Goal: Information Seeking & Learning: Learn about a topic

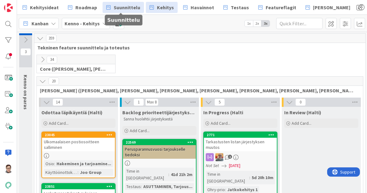
click at [119, 8] on span "Suunnittelu" at bounding box center [127, 7] width 27 height 7
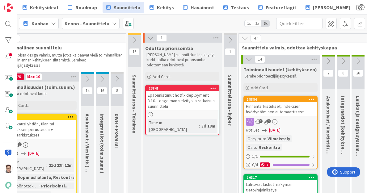
scroll to position [0, 348]
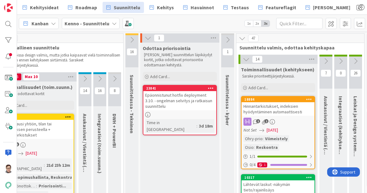
click at [286, 115] on div "Hinnantarkistukset, indeksien hyödyntäminen automaattisesti" at bounding box center [278, 109] width 73 height 14
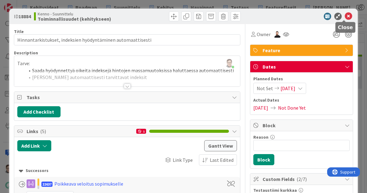
click at [345, 18] on icon at bounding box center [348, 16] width 7 height 7
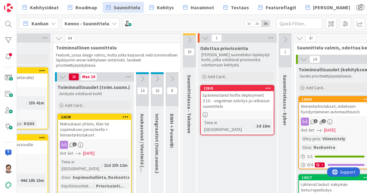
scroll to position [0, 286]
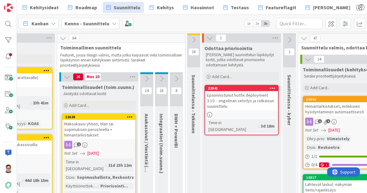
click at [102, 133] on div "Maksukausi yhtiön, tilan tai sopimuksen perusteella + hinnantarkistukset" at bounding box center [98, 129] width 73 height 19
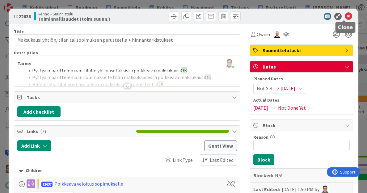
click at [345, 17] on icon at bounding box center [348, 16] width 7 height 7
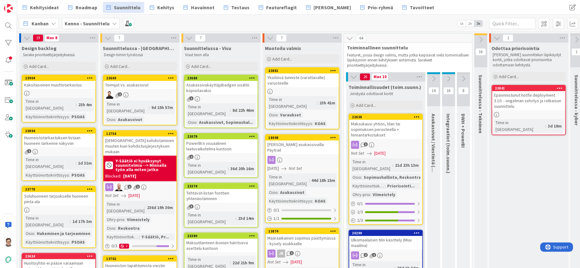
click at [367, 130] on div "Maksukausi yhtiön, tilan tai sopimuksen perusteella + hinnantarkistukset" at bounding box center [385, 129] width 73 height 19
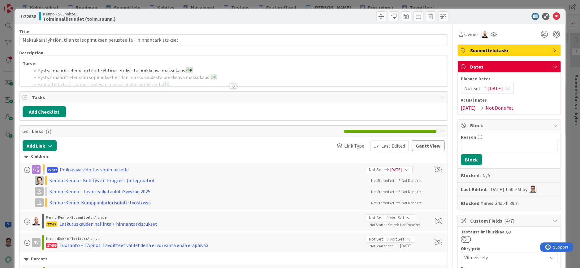
click at [230, 85] on div at bounding box center [233, 86] width 7 height 5
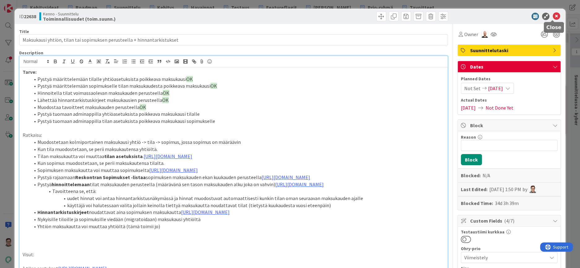
click at [367, 16] on icon at bounding box center [555, 16] width 7 height 7
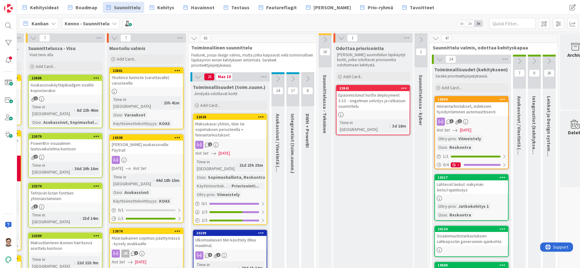
scroll to position [0, 172]
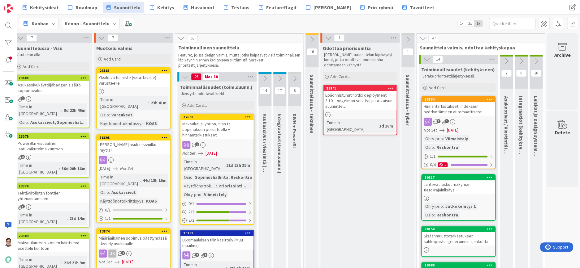
click at [214, 132] on div "Maksukausi yhtiön, tilan tai sopimuksen perusteella + hinnantarkistukset" at bounding box center [216, 129] width 73 height 19
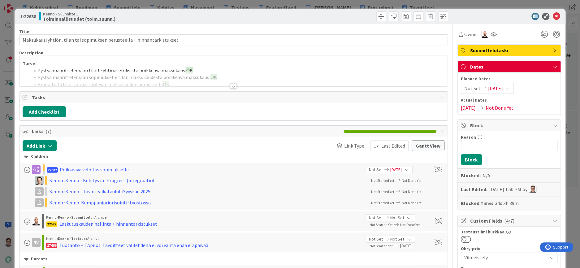
click at [230, 86] on div at bounding box center [233, 86] width 7 height 5
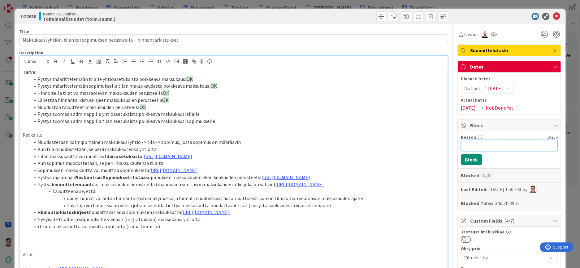
click at [367, 143] on input "Reason" at bounding box center [508, 145] width 96 height 11
type input "Sanna selventää "mitä pitää tehdä" -osion"
click at [367, 158] on button "Block" at bounding box center [470, 159] width 21 height 11
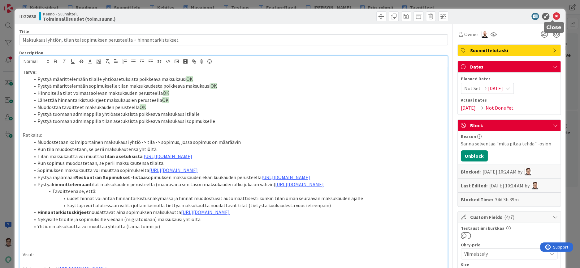
click at [367, 18] on icon at bounding box center [555, 16] width 7 height 7
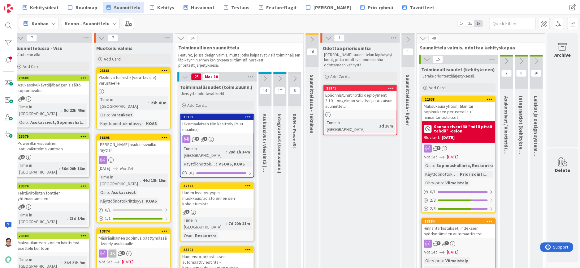
click at [367, 114] on div "Maksukausi yhtiön, tilan tai sopimuksen perusteella + hinnantarkistukset" at bounding box center [458, 111] width 73 height 19
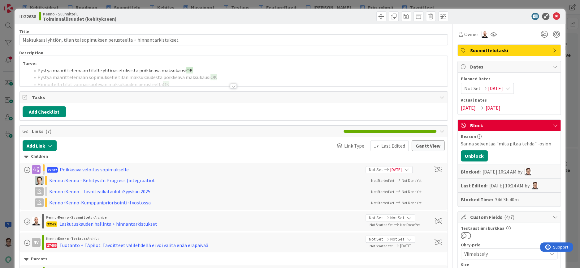
click at [367, 51] on span "Suunnittelutaski" at bounding box center [509, 50] width 79 height 7
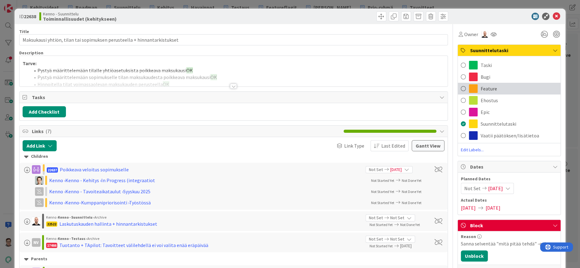
click at [367, 89] on span "Feature" at bounding box center [488, 88] width 16 height 7
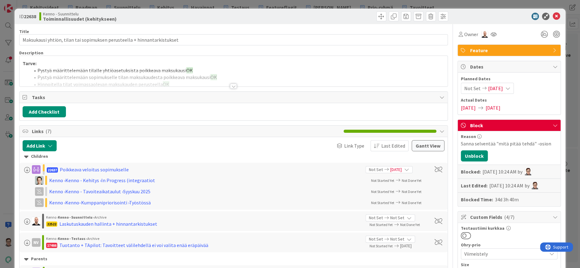
click at [367, 15] on div at bounding box center [505, 16] width 109 height 7
click at [367, 16] on icon at bounding box center [555, 16] width 7 height 7
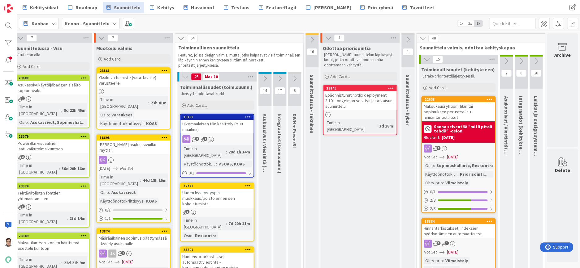
click at [208, 126] on div "Ulkomaalaisen tilin käsittely (Muu maailma)" at bounding box center [216, 127] width 73 height 14
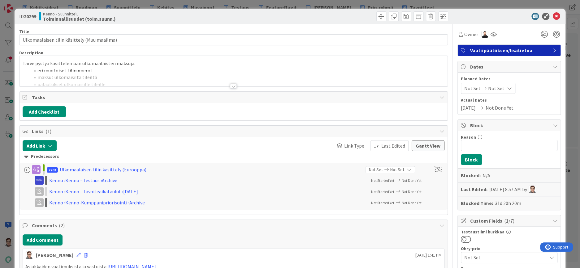
click at [232, 85] on div at bounding box center [233, 86] width 7 height 5
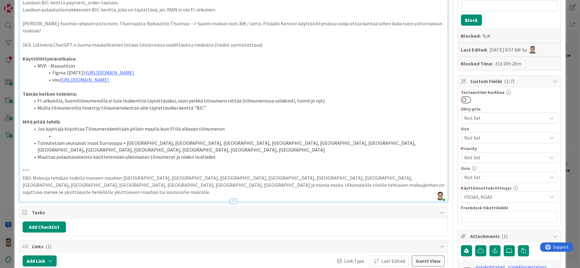
scroll to position [148, 0]
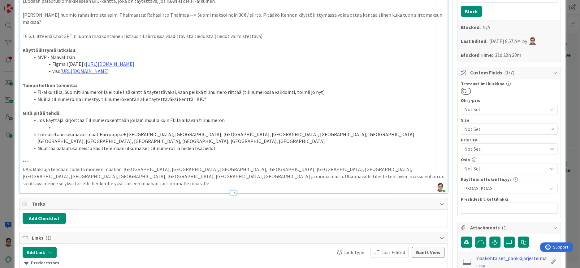
click at [66, 124] on li at bounding box center [237, 127] width 414 height 7
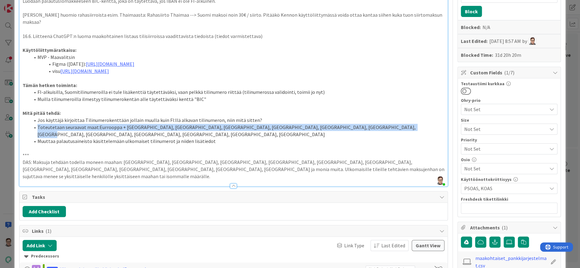
drag, startPoint x: 373, startPoint y: 120, endPoint x: 33, endPoint y: 120, distance: 340.2
click at [33, 124] on li "Toteutetaan seuraavat maat:Eurrooppa + Kiina, japani, Pohjois-Amerikka, SEPA-ma…" at bounding box center [237, 131] width 414 height 14
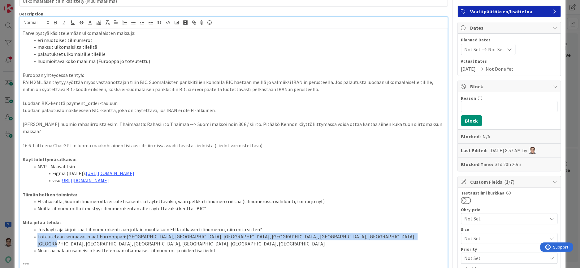
scroll to position [25, 0]
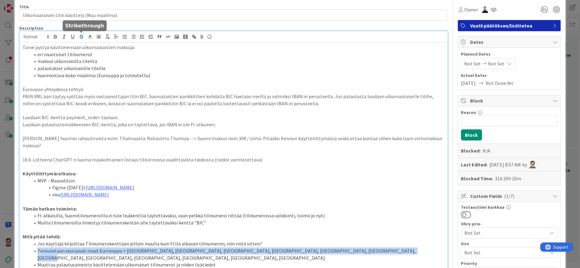
click at [80, 35] on icon "button" at bounding box center [81, 36] width 3 height 2
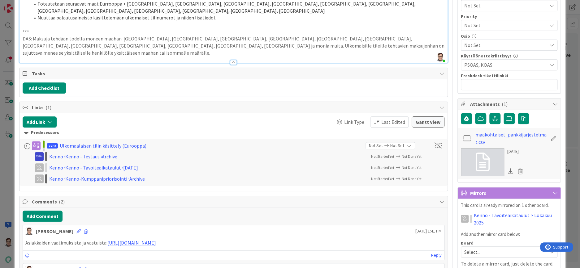
scroll to position [371, 0]
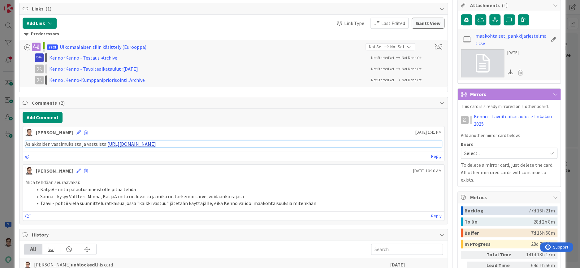
click at [151, 141] on link "https://pandiaoy.slack.com/archives/C05QMUM2LJG/p1758786763149539" at bounding box center [131, 144] width 49 height 6
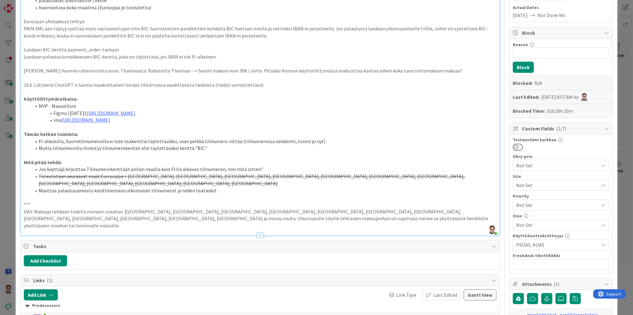
scroll to position [216, 0]
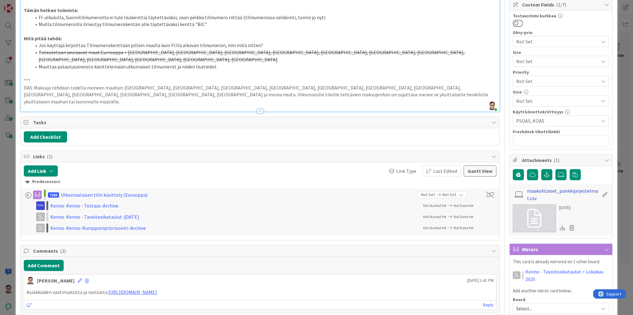
click at [367, 188] on link "maakohtaiset_pankkijarjestelmat.csv" at bounding box center [563, 194] width 72 height 15
click at [367, 49] on li "Toteutetaan seuraavat maat:Eurrooppa + Kiina, japani, Pohjois-Amerikka, SEPA-ma…" at bounding box center [263, 56] width 465 height 14
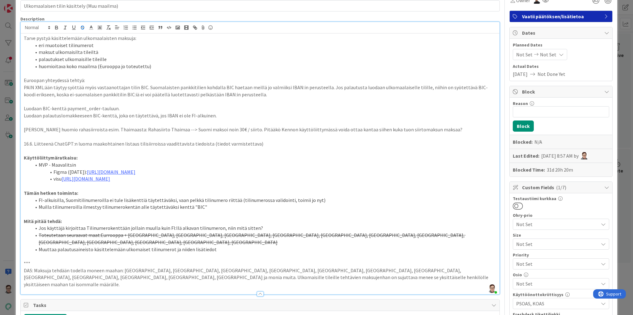
scroll to position [19, 0]
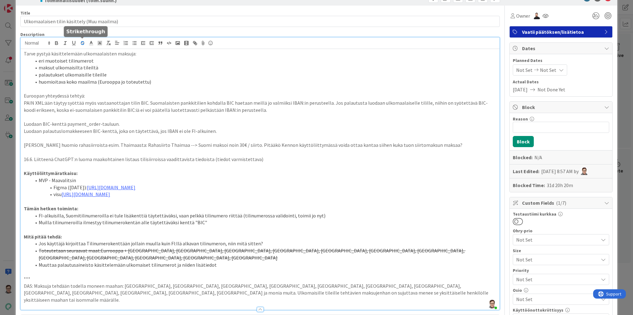
click at [82, 42] on icon "button" at bounding box center [83, 43] width 6 height 6
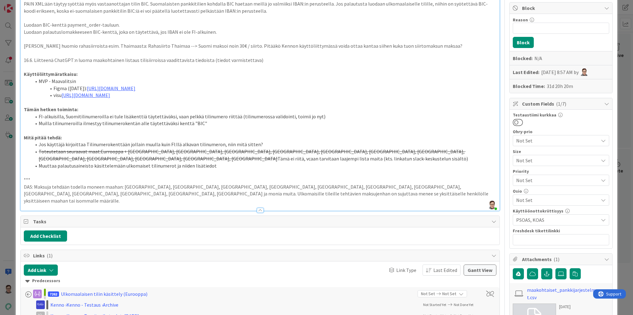
scroll to position [93, 0]
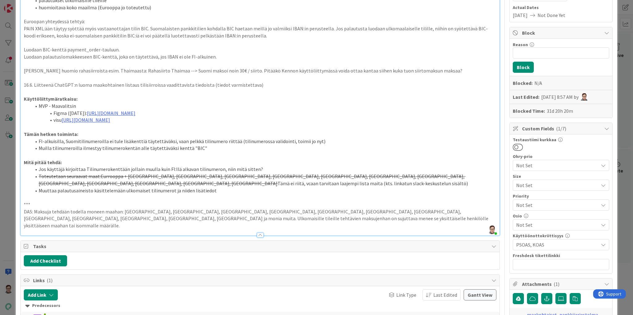
click at [224, 193] on p "DAS: Maksuja tehdään todella moneen maahan: Kiina, japani, Pohjois-Amerikka, SE…" at bounding box center [260, 218] width 473 height 21
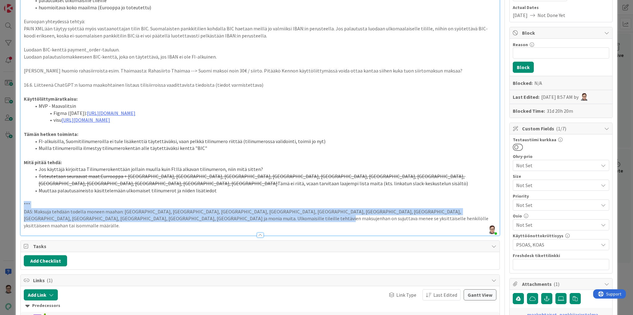
drag, startPoint x: 218, startPoint y: 217, endPoint x: 21, endPoint y: 203, distance: 197.2
click at [21, 193] on div "Tarve pystyä käsittelemään ulkomaalaisten maksuja: eri muotoiset tilinumerot ma…" at bounding box center [260, 105] width 479 height 260
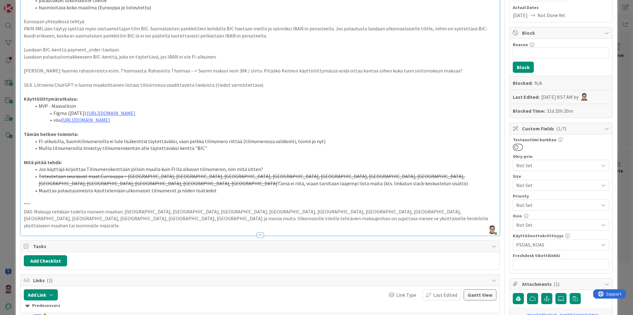
click at [96, 175] on s "Toteutetaan seuraavat maat:Eurrooppa + Kiina, japani, Pohjois-Amerikka, SEPA-ma…" at bounding box center [252, 179] width 427 height 13
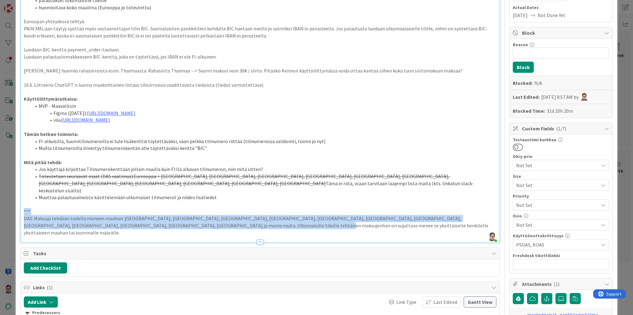
drag, startPoint x: 216, startPoint y: 219, endPoint x: 7, endPoint y: 202, distance: 208.9
click at [7, 193] on div "ID 20299 Kenno - Suunnittelu Toiminnallisuudet (toim.suunn.) Title 43 / 128 Ulk…" at bounding box center [316, 157] width 633 height 315
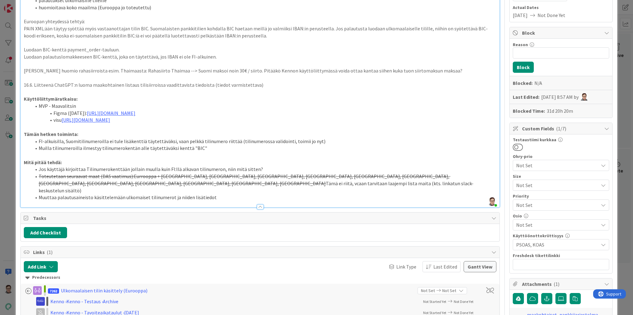
click at [367, 176] on li "Toteutetaan seuraavat maat (DAS vaatimus):Eurrooppa + Kiina, japani, Pohjois-Am…" at bounding box center [263, 183] width 465 height 21
drag, startPoint x: 255, startPoint y: 168, endPoint x: 239, endPoint y: 166, distance: 15.6
click at [239, 166] on li "Jos käyttäjä kirjoittaa Tilinumerokenttään jollain muulla kuin FI:llä alkavan t…" at bounding box center [263, 168] width 465 height 7
click at [40, 169] on li "Jos käyttäjä kirjoittaa Tilinumerokenttään jollain muulla kuin FI:llä alkavan t…" at bounding box center [263, 168] width 465 height 7
click at [215, 193] on li "Muuttaa palautusaineisto käsittelemään ulkomaiset tilinumerot ja niiden lisätie…" at bounding box center [263, 197] width 465 height 7
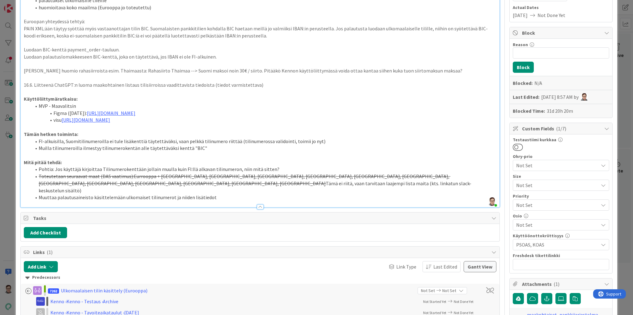
click at [277, 168] on li "Pohtia: Jos käyttäjä kirjoittaa Tilinumerokenttään jollain muulla kuin FI:llä a…" at bounding box center [263, 168] width 465 height 7
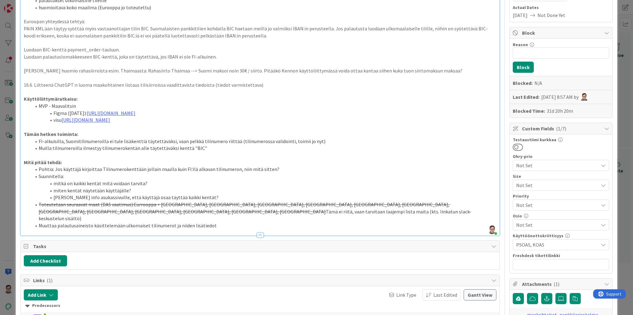
click at [143, 183] on li "mitkä on kaikki kentät mitä voidaan tarvita?" at bounding box center [263, 183] width 465 height 7
click at [142, 183] on li "mitkä on kaikki kentät mitä voidaan tarvita?" at bounding box center [263, 183] width 465 height 7
click at [38, 167] on li "Pohtia: Jos käyttäjä kirjoittaa Tilinumerokenttään jollain muulla kuin FI:llä a…" at bounding box center [263, 168] width 465 height 7
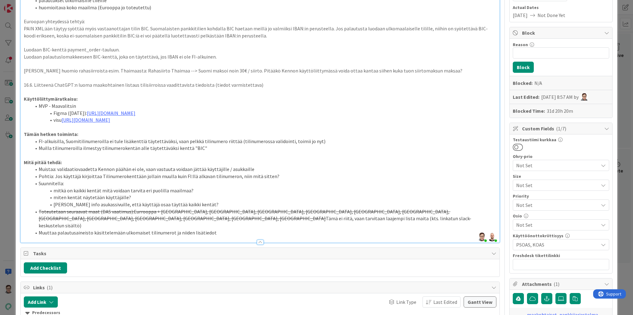
click at [132, 193] on li "miten kentät näytetään käyttäjälle?" at bounding box center [263, 197] width 465 height 7
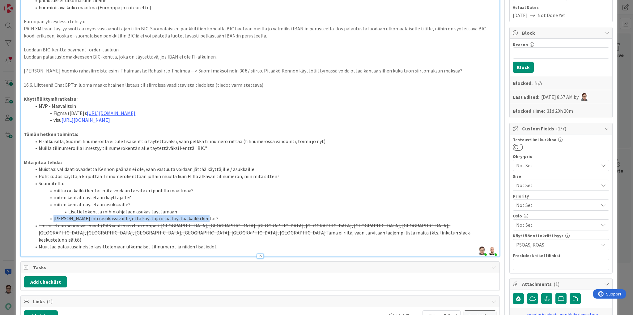
drag, startPoint x: 200, startPoint y: 216, endPoint x: 47, endPoint y: 217, distance: 152.8
click at [47, 193] on li "Millainen info asukassivuille, että käyttäjä osaa täyttää kaikki kentät?" at bounding box center [263, 218] width 465 height 7
click at [53, 193] on li "miten kentät näytetään asukkaalle?" at bounding box center [263, 204] width 465 height 7
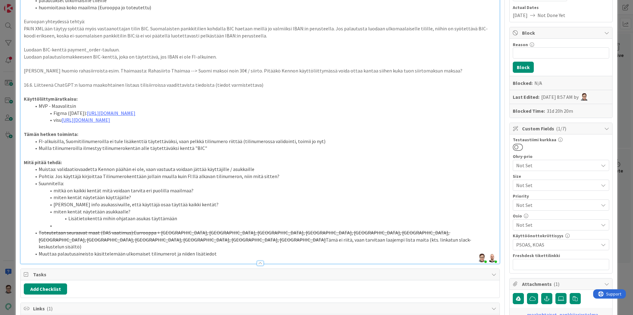
click at [56, 193] on li "Millainen info asukassivuille, että käyttäjä osaa täyttää kaikki kentät?" at bounding box center [263, 204] width 465 height 7
click at [172, 193] on li "Lisätietokenttä mihin ohjataan asukas täyttämään" at bounding box center [263, 218] width 465 height 7
click at [63, 193] on li at bounding box center [263, 225] width 465 height 7
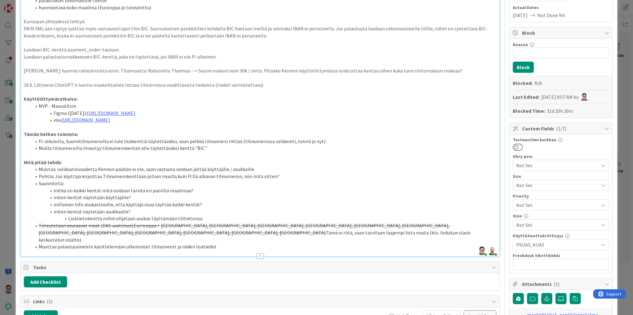
click at [137, 193] on li "miten kentät näytetään käyttäjälle?" at bounding box center [263, 197] width 465 height 7
drag, startPoint x: 135, startPoint y: 197, endPoint x: 54, endPoint y: 195, distance: 81.7
click at [54, 193] on li "miten kentät näytetään käyttäjälle?" at bounding box center [263, 197] width 465 height 7
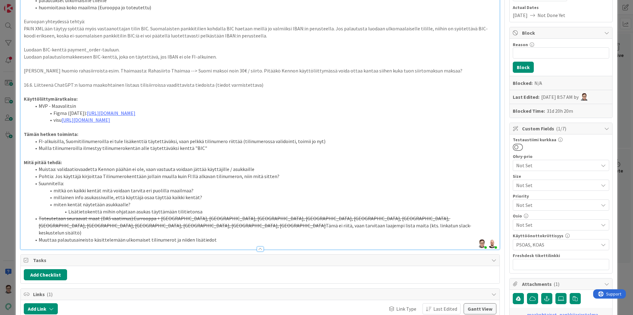
click at [199, 193] on li "Lisätietokenttä mihin ohjataan asukas täyttämään tilitietonsa" at bounding box center [263, 211] width 465 height 7
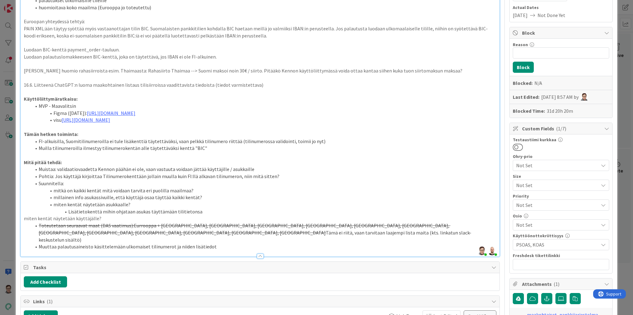
click at [23, 193] on div "Tarve pystyä käsittelemään ulkomaalaisten maksuja: eri muotoiset tilinumerot ma…" at bounding box center [260, 115] width 479 height 281
click at [102, 193] on li "miten kentät näytetään käyttäjälle?" at bounding box center [263, 218] width 465 height 7
click at [150, 193] on li "miten kentät näytetään Kenno-käyttäjälle?" at bounding box center [263, 218] width 465 height 7
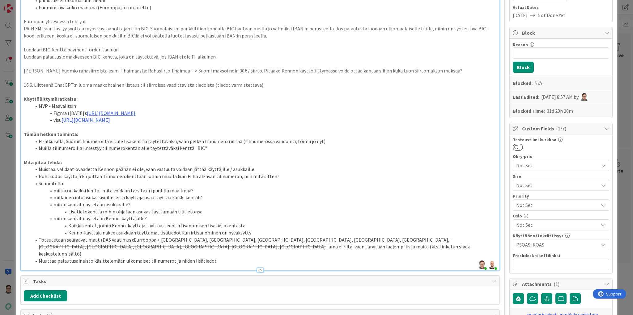
click at [96, 193] on li "Kaikki kentät, joihin Kenno-käyttäjä täyttää tiedot irtisanomisen lisätietokent…" at bounding box center [263, 225] width 465 height 7
click at [313, 193] on li "Kaikki kentät "muokkaa tilitietoja" -näkymään, joihin Kenno-käyttäjä täyttää ti…" at bounding box center [263, 225] width 465 height 7
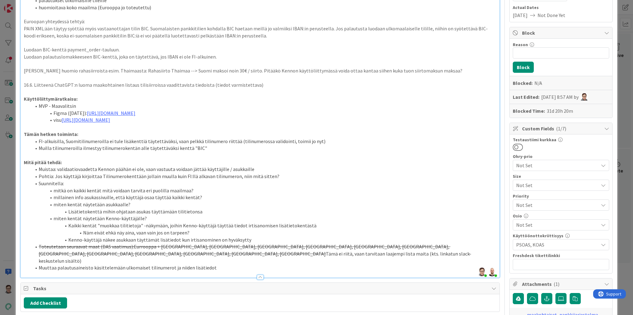
click at [92, 193] on li "Näm eivät ehkä näy aina, vaan vain jos on tarpeen?" at bounding box center [263, 232] width 465 height 7
click at [192, 193] on li "Nämä eivät ehkä näy aina, vaan vain jos on tarpeen?" at bounding box center [263, 232] width 465 height 7
click at [200, 193] on li "Lisätietokenttä mihin ohjataan asukas täyttämään tilitietonsa" at bounding box center [263, 211] width 465 height 7
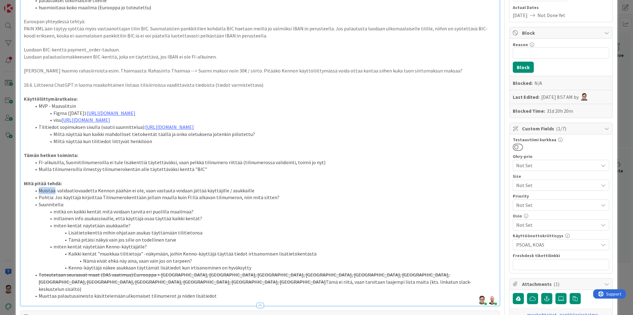
drag, startPoint x: 55, startPoint y: 190, endPoint x: 38, endPoint y: 189, distance: 16.4
click at [38, 189] on li "Muistaa: validaatiovaadetta Kennon päähän ei ole, vaan vastuuta voidaan jättää …" at bounding box center [263, 190] width 465 height 7
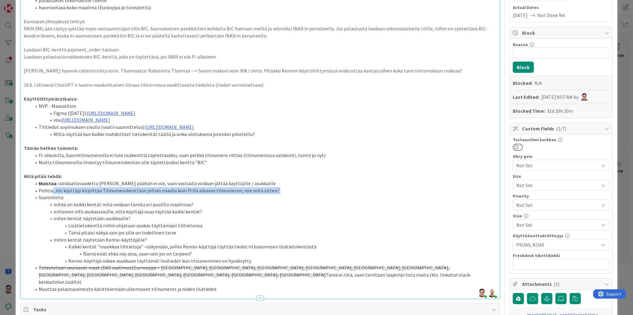
drag, startPoint x: 51, startPoint y: 197, endPoint x: 37, endPoint y: 197, distance: 13.6
click at [37, 193] on ol "Muistaa : validaatiovaadetta Kennon päähän ei ole, vaan vastuuta voidaan jättää…" at bounding box center [260, 236] width 473 height 113
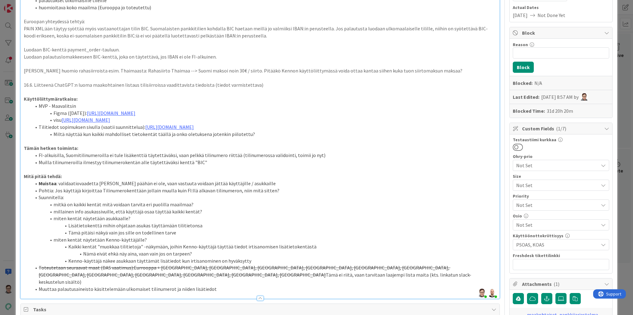
click at [52, 193] on li "Suunnitella:" at bounding box center [263, 197] width 465 height 7
drag, startPoint x: 52, startPoint y: 189, endPoint x: 39, endPoint y: 188, distance: 12.4
click at [39, 188] on li "Pohtia: Jos käyttäjä kirjoittaa Tilinumerokenttään jollain muulla kuin FI:llä a…" at bounding box center [263, 190] width 465 height 7
drag, startPoint x: 66, startPoint y: 196, endPoint x: 38, endPoint y: 195, distance: 27.9
click at [38, 193] on li "Suunnitella:" at bounding box center [263, 197] width 465 height 7
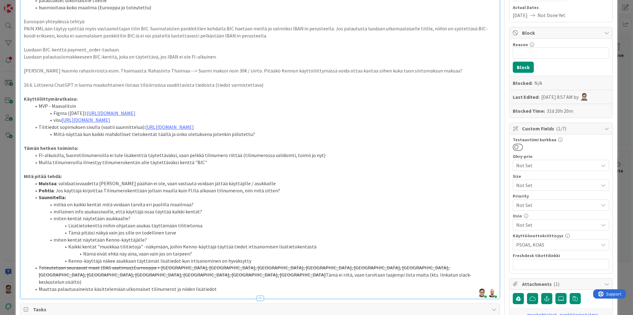
click at [88, 193] on li "millainen info asukassivuille, että käyttäjä osaa täyttää kaikki kentät?" at bounding box center [263, 211] width 465 height 7
click at [275, 188] on li "Pohtia : Jos käyttäjä kirjoittaa Tilinumerokenttään jollain muulla kuin FI:llä …" at bounding box center [263, 190] width 465 height 7
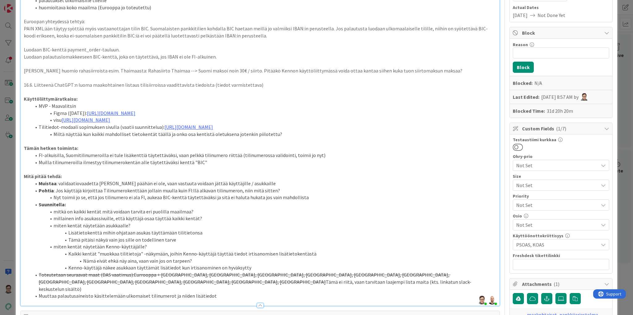
click at [219, 193] on li "Nyt toimii jo se, että jos tilinumero ei ala FI, aukeaa BIC-kenttä täytettäväks…" at bounding box center [263, 197] width 465 height 7
click at [55, 193] on li "Muuttaa palautusaineisto käsittelemään ulkomaiset tilinumerot ja niiden lisätie…" at bounding box center [263, 295] width 465 height 7
drag, startPoint x: 55, startPoint y: 288, endPoint x: 40, endPoint y: 288, distance: 15.5
click at [40, 193] on li "Muuttaa: palautusaineisto käsittelemään ulkomaiset tilinumerot ja niiden lisäti…" at bounding box center [263, 295] width 465 height 7
click at [82, 193] on li "Muuttaa : palautusaineisto käsittelemään ulkomaiset tilinumerot ja niiden lisät…" at bounding box center [263, 295] width 465 height 7
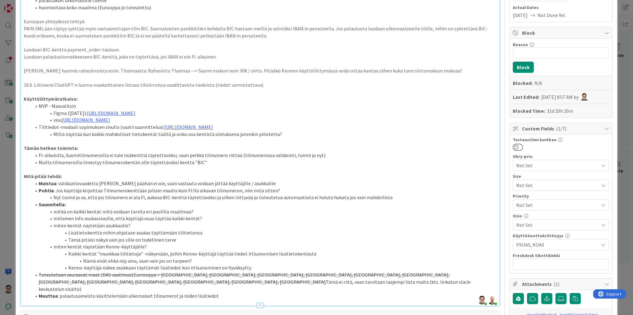
click at [276, 189] on li "Pohtia : Jos käyttäjä kirjoittaa Tilinumerokenttään jollain muulla kuin FI:llä …" at bounding box center [263, 190] width 465 height 7
click at [367, 193] on li "Nyt toimii jo se, että jos tilinumero ei ala FI, aukeaa BIC-kenttä täytettäväks…" at bounding box center [263, 197] width 465 height 7
click at [202, 193] on li "mitkä on kaikki kentät mitä voidaan tarvita eri puolilla maailmaa?" at bounding box center [263, 211] width 465 height 7
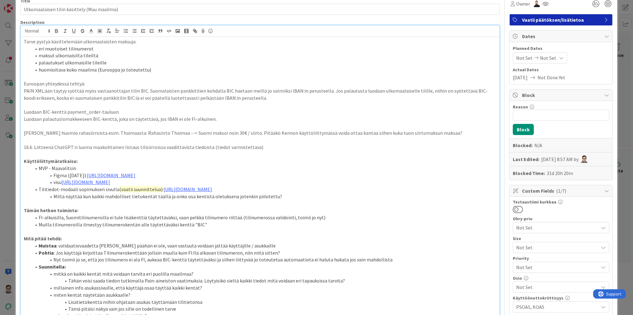
scroll to position [0, 0]
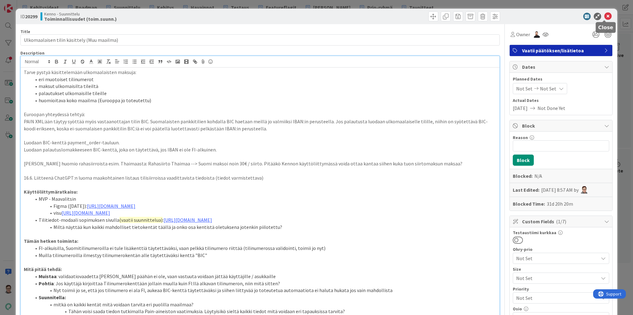
click at [367, 16] on icon at bounding box center [608, 16] width 7 height 7
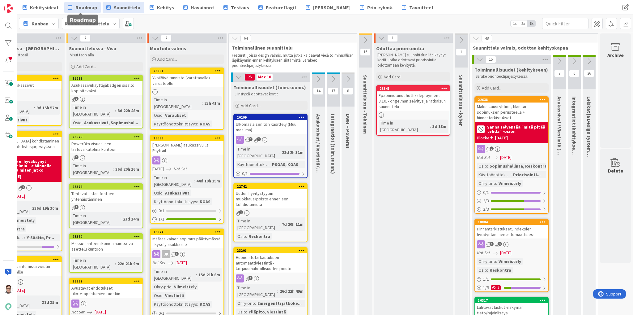
click at [84, 6] on span "Roadmap" at bounding box center [86, 7] width 22 height 7
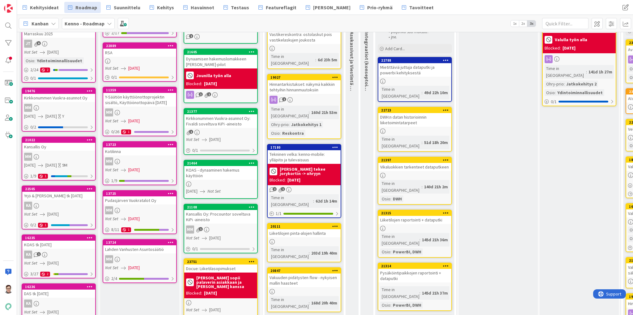
scroll to position [74, 0]
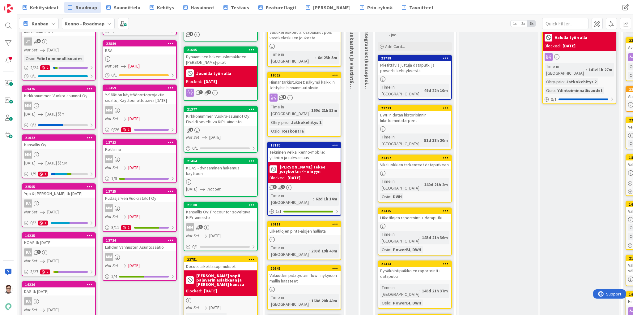
click at [61, 193] on div "KA 1" at bounding box center [58, 252] width 73 height 8
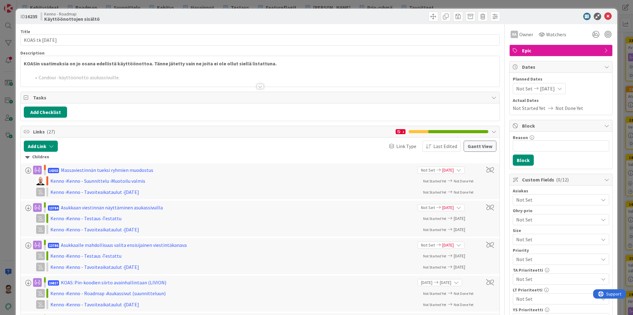
click at [261, 88] on div at bounding box center [260, 86] width 7 height 5
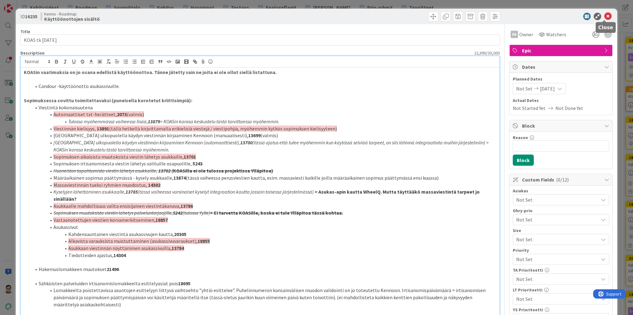
click at [367, 18] on icon at bounding box center [608, 16] width 7 height 7
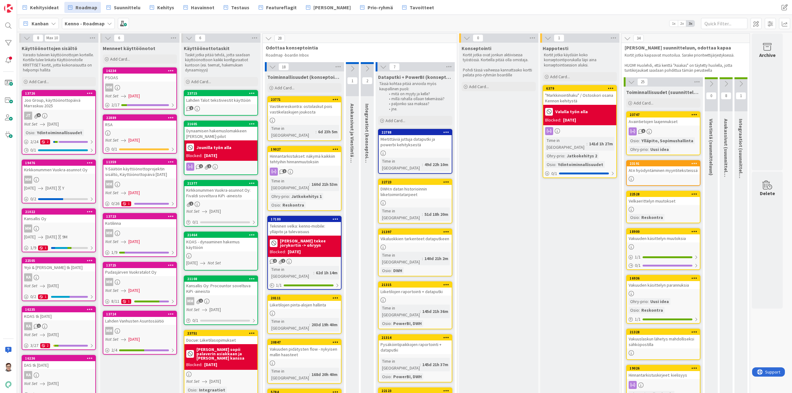
drag, startPoint x: 620, startPoint y: 0, endPoint x: 571, endPoint y: 243, distance: 248.3
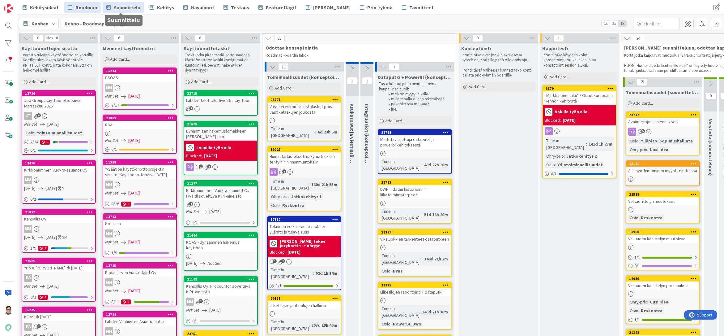
click at [121, 5] on span "Suunnittelu" at bounding box center [127, 7] width 27 height 7
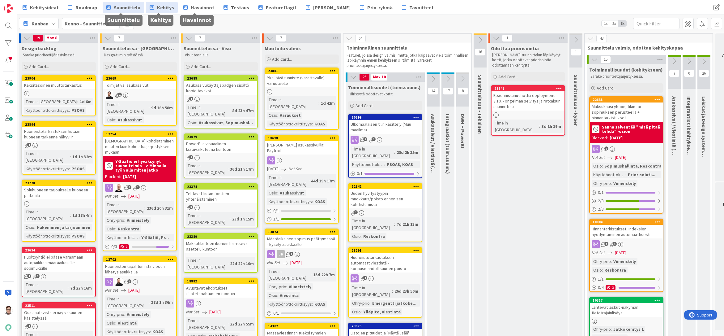
click at [164, 8] on span "Kehitys" at bounding box center [165, 7] width 17 height 7
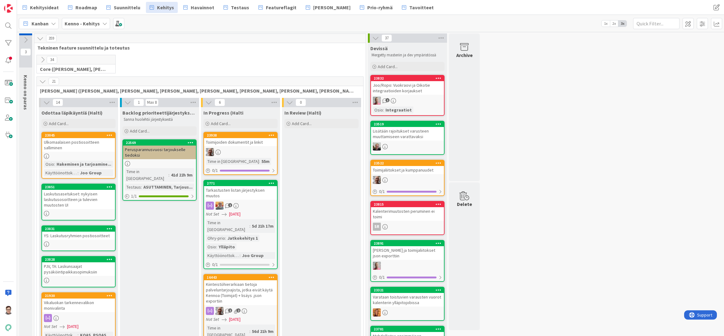
click at [241, 193] on div "Tarkastusten listan järjestyksen muutos" at bounding box center [240, 193] width 73 height 14
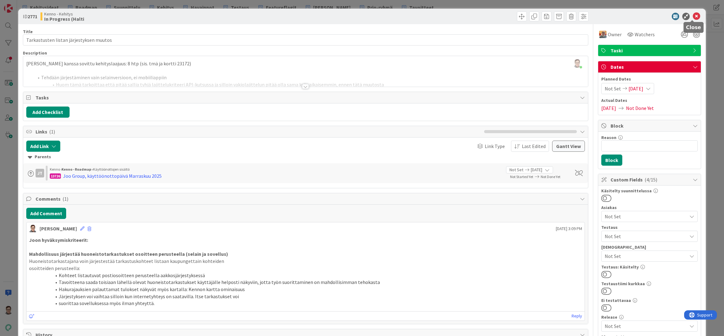
click at [367, 16] on icon at bounding box center [696, 16] width 7 height 7
